Goal: Transaction & Acquisition: Purchase product/service

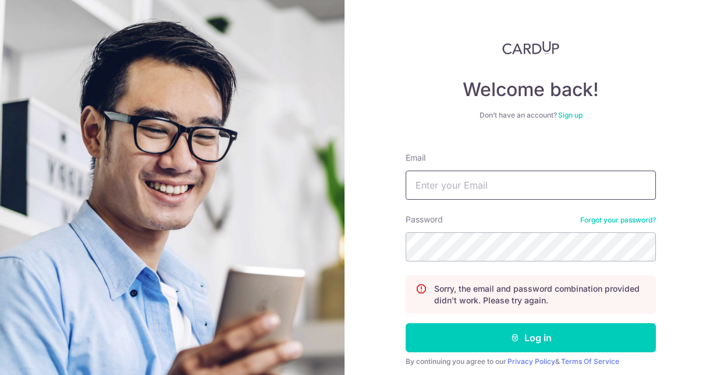
click at [442, 180] on input "Email" at bounding box center [531, 185] width 250 height 29
type input "[EMAIL_ADDRESS][DOMAIN_NAME]"
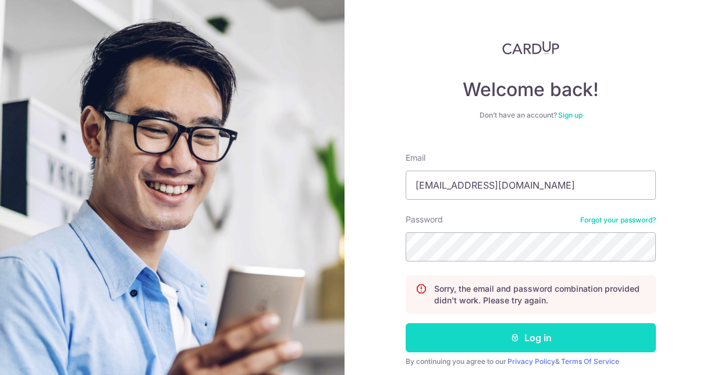
click at [446, 340] on button "Log in" at bounding box center [531, 337] width 250 height 29
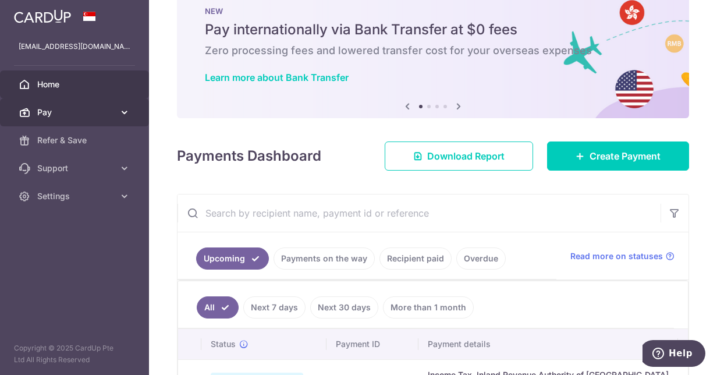
click at [114, 105] on link "Pay" at bounding box center [74, 112] width 149 height 28
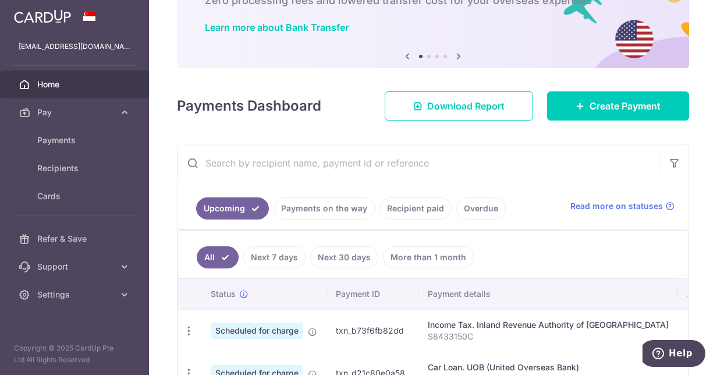
scroll to position [83, 0]
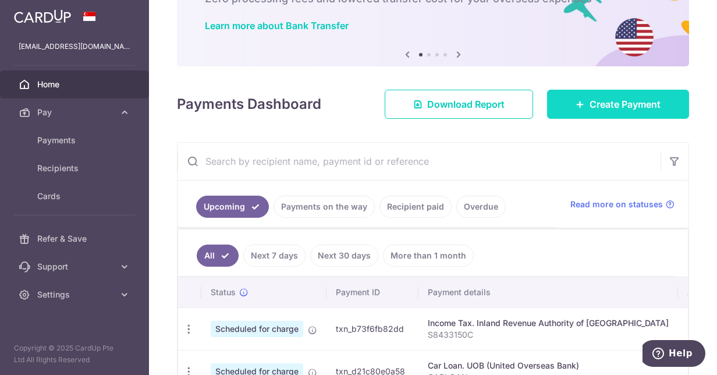
click at [577, 98] on link "Create Payment" at bounding box center [618, 104] width 142 height 29
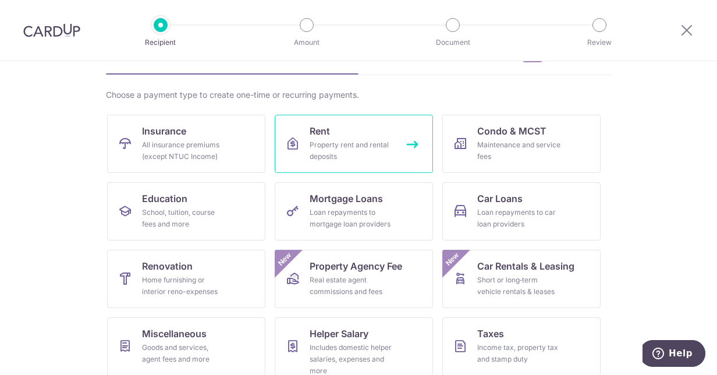
scroll to position [68, 0]
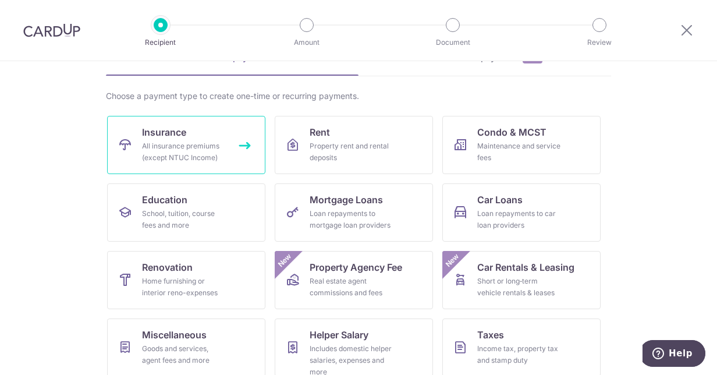
click at [166, 134] on span "Insurance" at bounding box center [164, 132] width 44 height 14
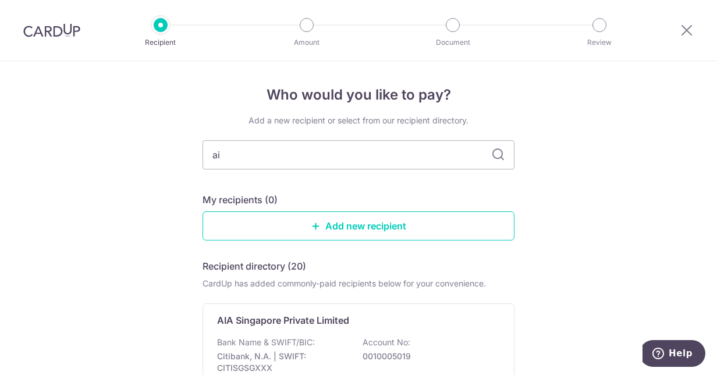
type input "aig"
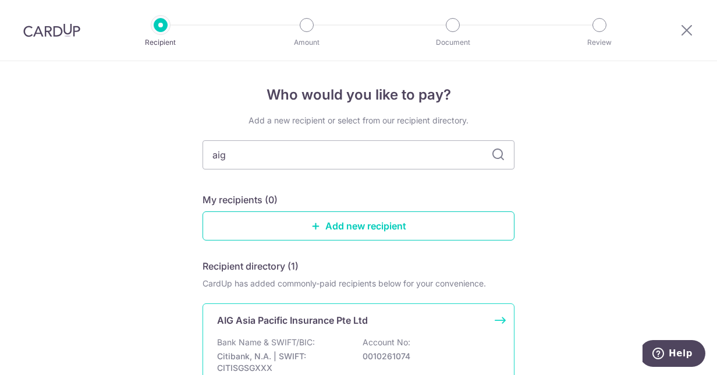
scroll to position [136, 0]
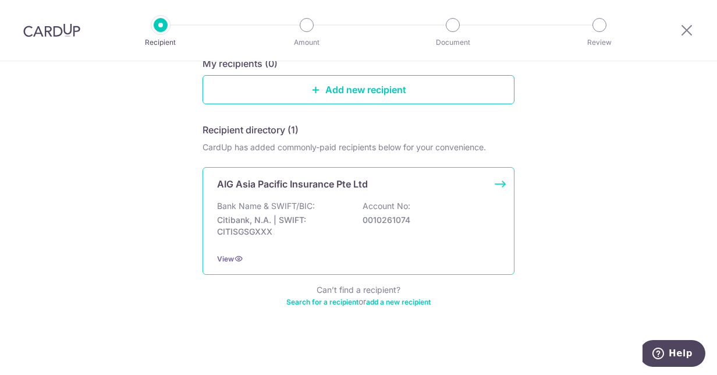
click at [320, 221] on p "Citibank, N.A. | SWIFT: CITISGSGXXX" at bounding box center [282, 225] width 130 height 23
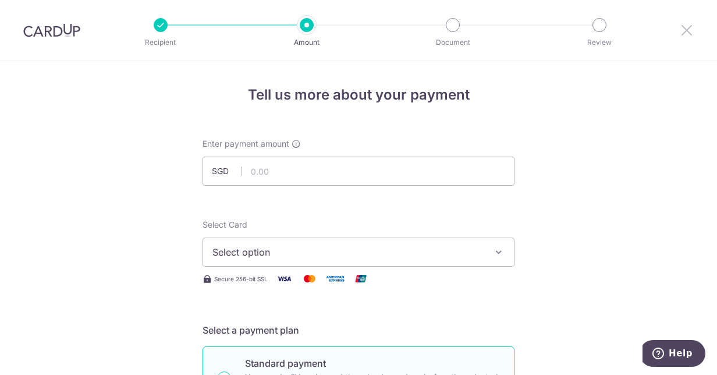
click at [689, 30] on icon at bounding box center [687, 30] width 14 height 15
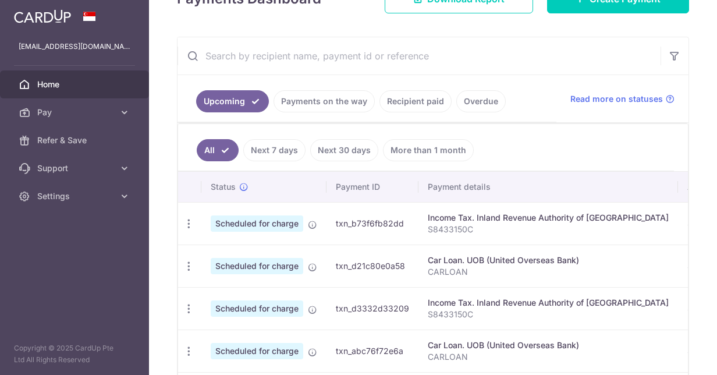
scroll to position [189, 0]
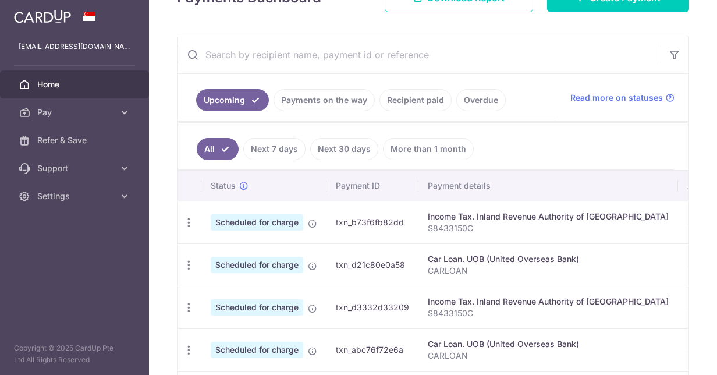
click at [409, 103] on link "Recipient paid" at bounding box center [416, 100] width 72 height 22
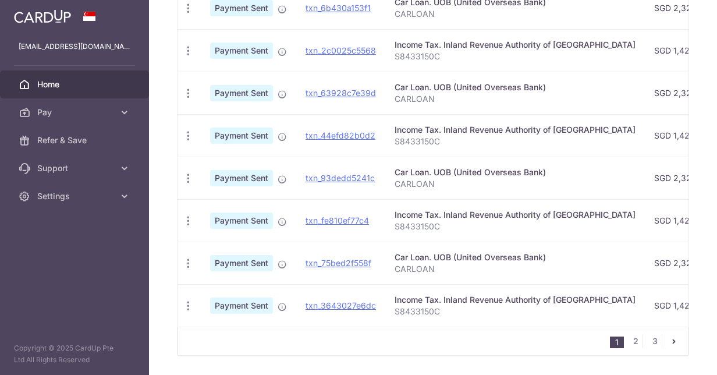
scroll to position [440, 0]
click at [630, 341] on link "2" at bounding box center [636, 341] width 14 height 14
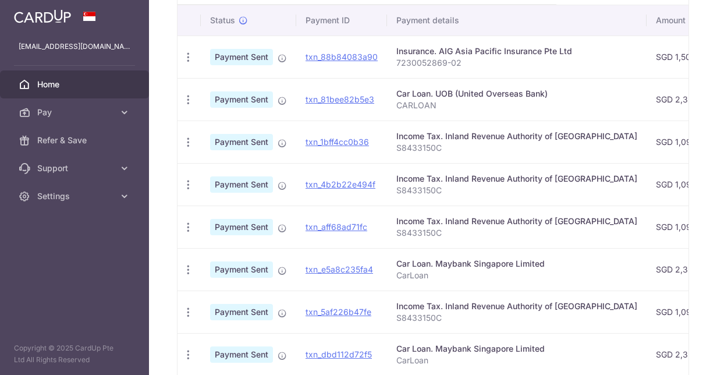
scroll to position [307, 0]
click at [189, 51] on icon "button" at bounding box center [188, 56] width 12 height 12
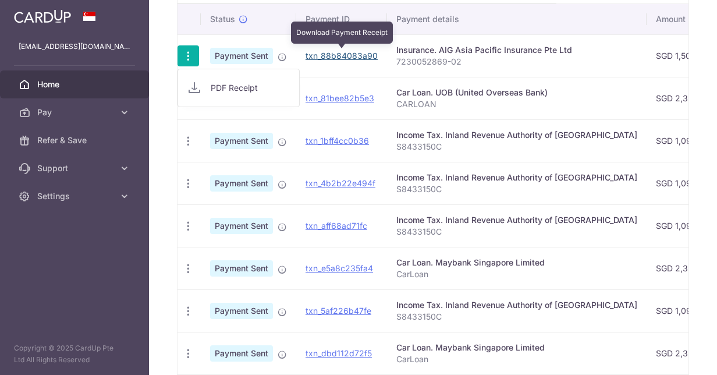
click at [331, 51] on link "txn_88b84083a90" at bounding box center [342, 56] width 72 height 10
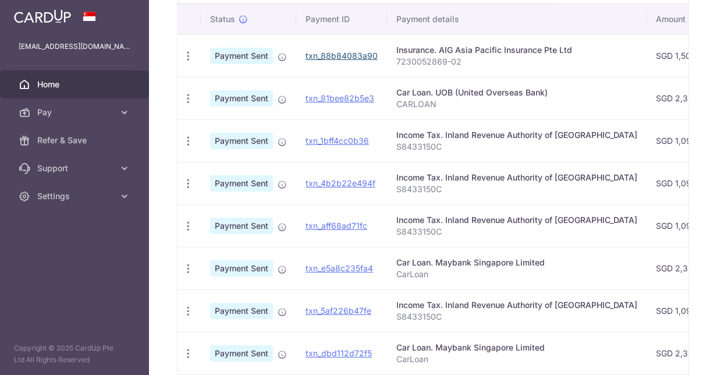
scroll to position [0, 0]
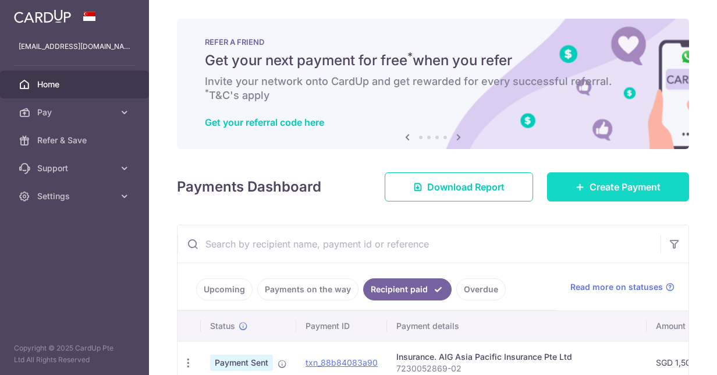
click at [573, 180] on link "Create Payment" at bounding box center [618, 186] width 142 height 29
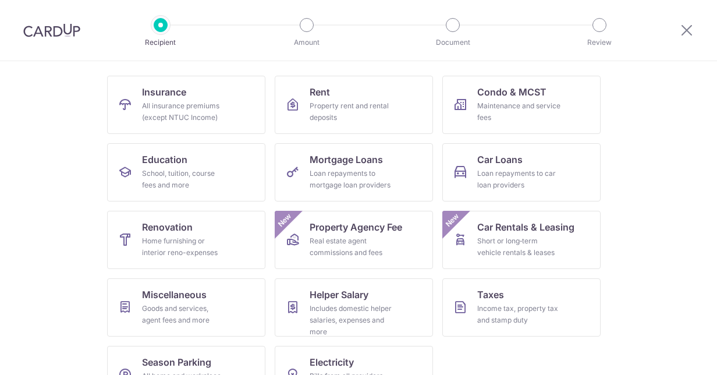
scroll to position [109, 0]
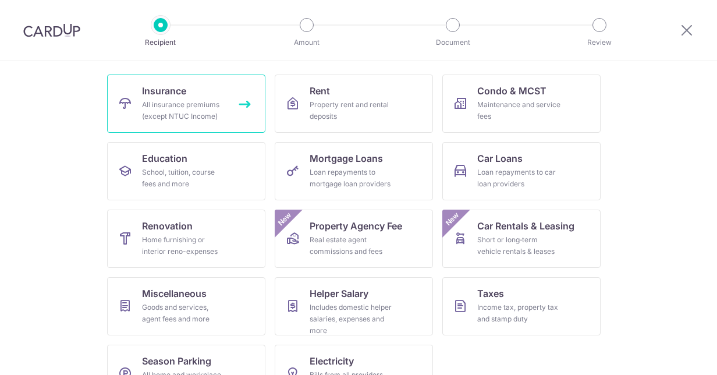
click at [142, 87] on span "Insurance" at bounding box center [164, 91] width 44 height 14
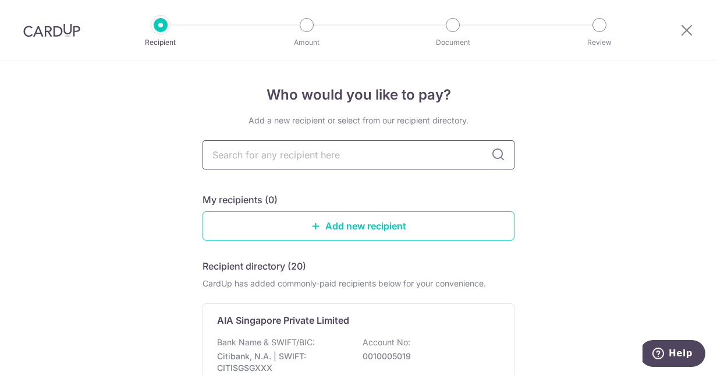
click at [306, 156] on input "text" at bounding box center [359, 154] width 312 height 29
type input "aig"
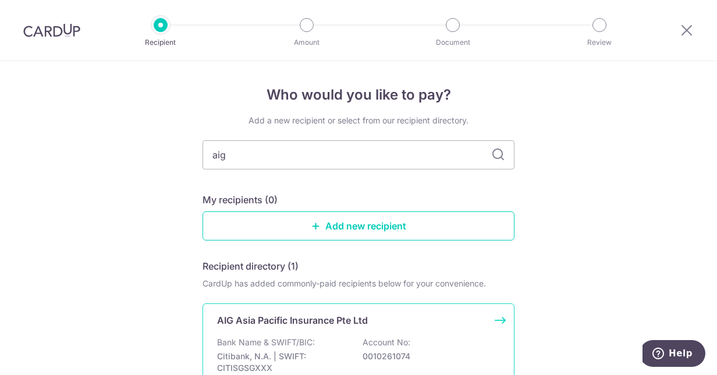
click at [269, 341] on p "Bank Name & SWIFT/BIC:" at bounding box center [266, 342] width 98 height 12
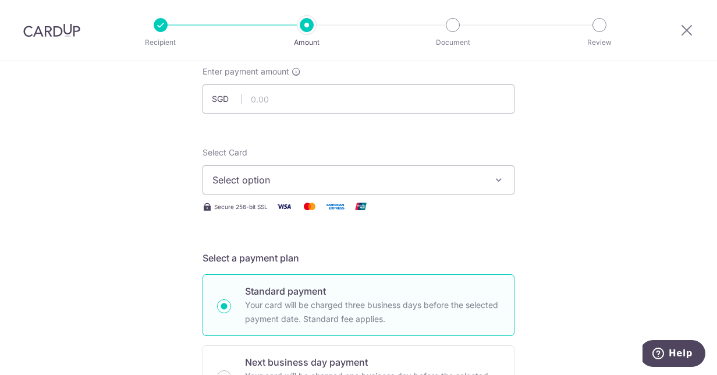
scroll to position [73, 0]
click at [325, 85] on input "text" at bounding box center [359, 98] width 312 height 29
type input "2,300.94"
click at [293, 173] on span "Select option" at bounding box center [347, 179] width 271 height 14
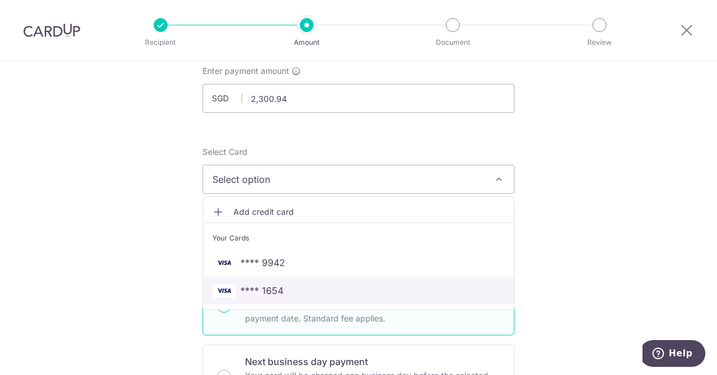
drag, startPoint x: 275, startPoint y: 282, endPoint x: 462, endPoint y: 208, distance: 200.9
click at [275, 283] on span "**** 1654" at bounding box center [261, 290] width 43 height 14
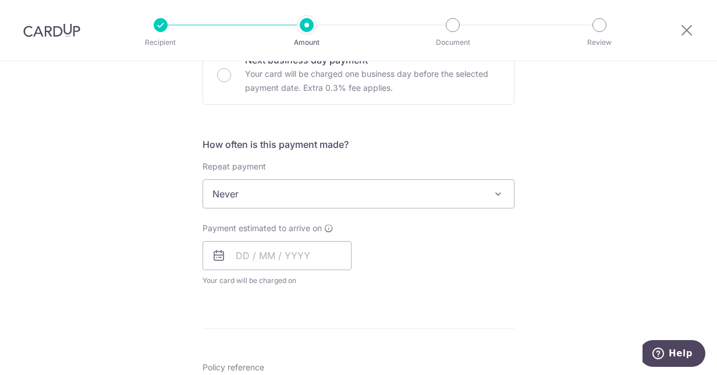
scroll to position [376, 0]
click at [318, 257] on input "text" at bounding box center [277, 253] width 149 height 29
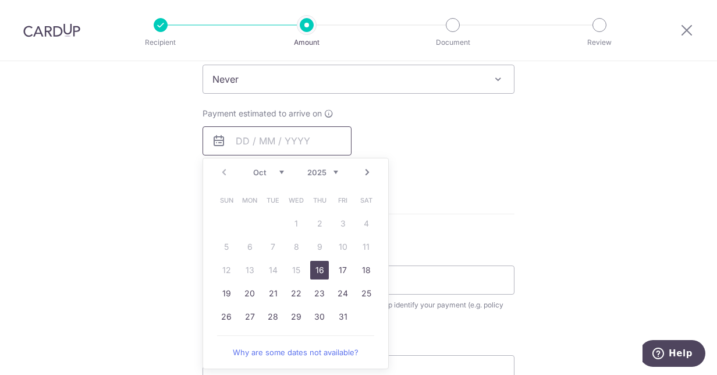
scroll to position [491, 0]
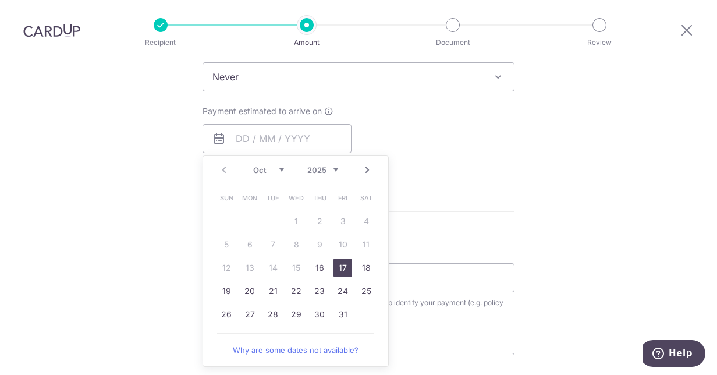
click at [338, 262] on link "17" at bounding box center [343, 267] width 19 height 19
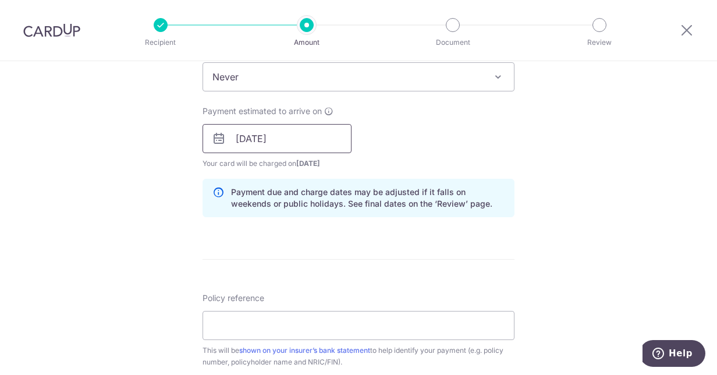
click at [299, 137] on input "17/10/2025" at bounding box center [277, 138] width 149 height 29
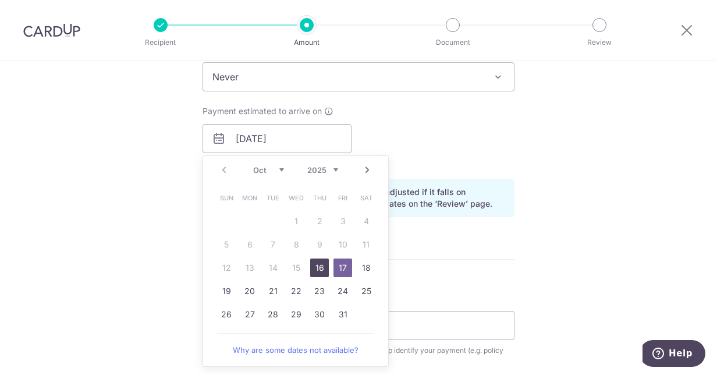
click at [313, 263] on link "16" at bounding box center [319, 267] width 19 height 19
type input "[DATE]"
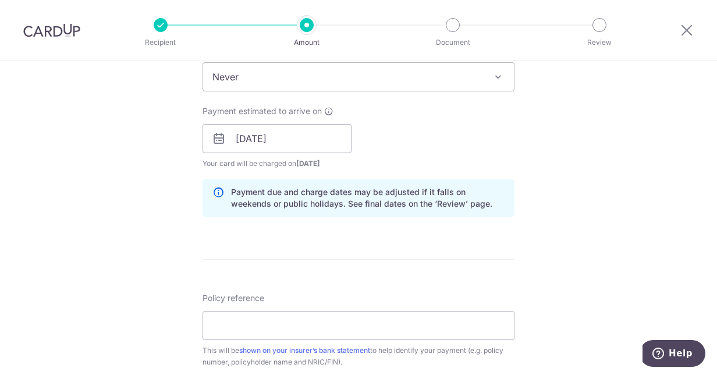
click at [424, 134] on div "Payment estimated to arrive on 16/10/2025 Prev Next Oct Nov Dec 2025 2026 2027 …" at bounding box center [359, 137] width 326 height 64
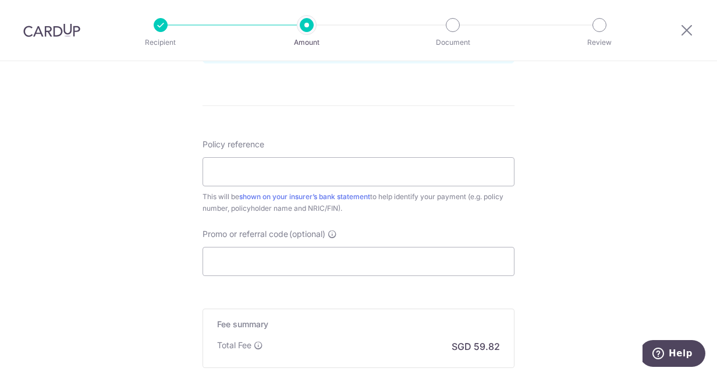
scroll to position [647, 0]
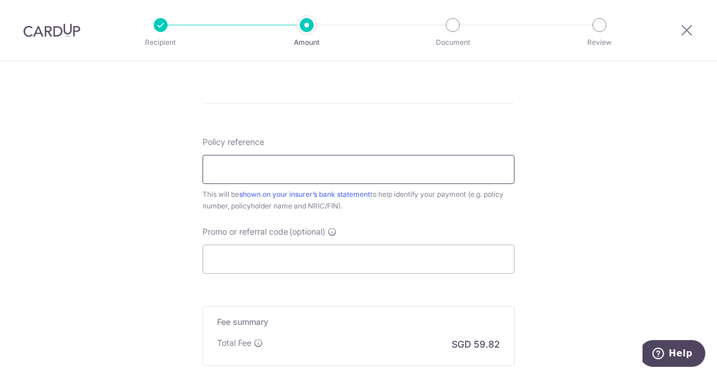
click at [295, 175] on input "Policy reference" at bounding box center [359, 169] width 312 height 29
paste input "7230105362-02"
type input "7230105362-02"
click at [276, 261] on input "Promo or referral code (optional)" at bounding box center [359, 258] width 312 height 29
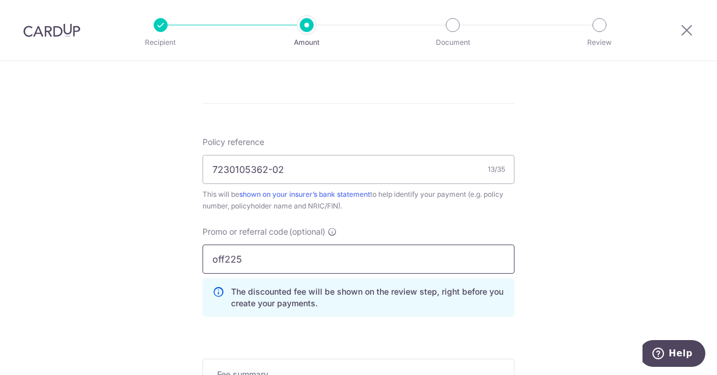
click at [222, 257] on input "off225" at bounding box center [359, 258] width 312 height 29
type input "OFF225"
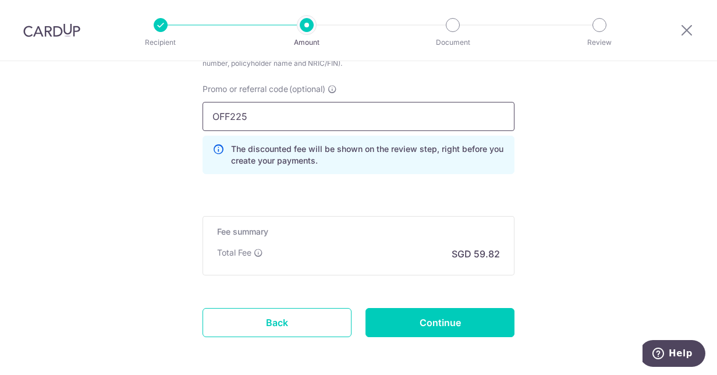
scroll to position [836, 0]
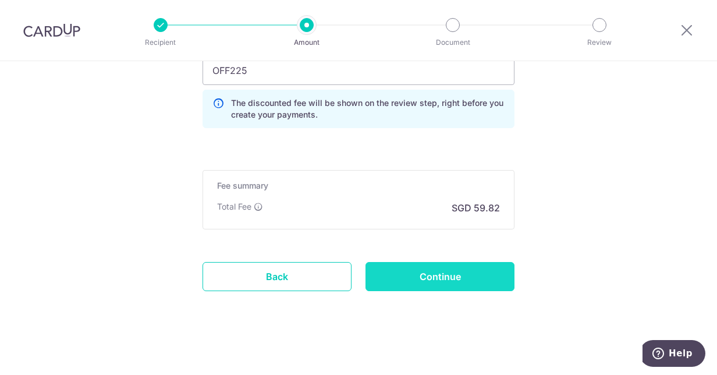
click at [394, 272] on input "Continue" at bounding box center [440, 276] width 149 height 29
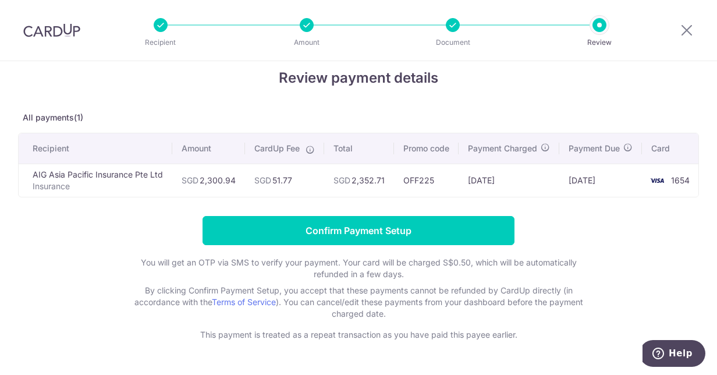
scroll to position [17, 0]
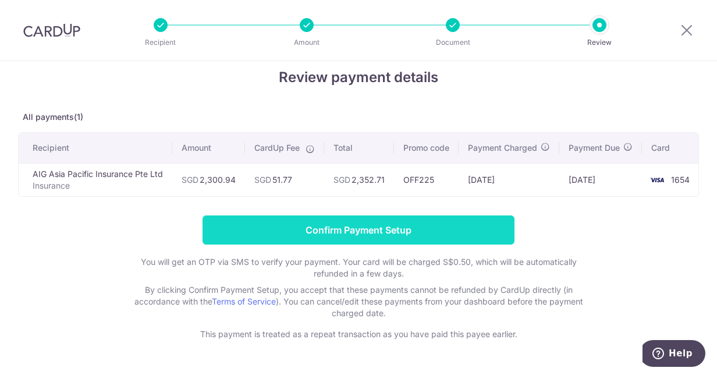
click at [426, 240] on input "Confirm Payment Setup" at bounding box center [359, 229] width 312 height 29
